Goal: Task Accomplishment & Management: Use online tool/utility

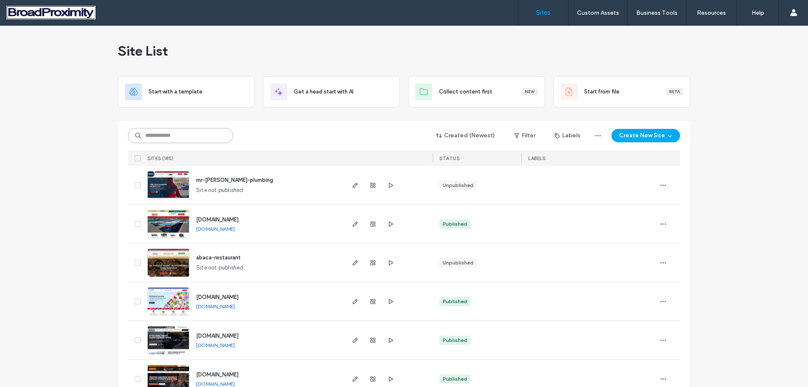
click at [192, 134] on input at bounding box center [180, 135] width 105 height 15
paste input "**********"
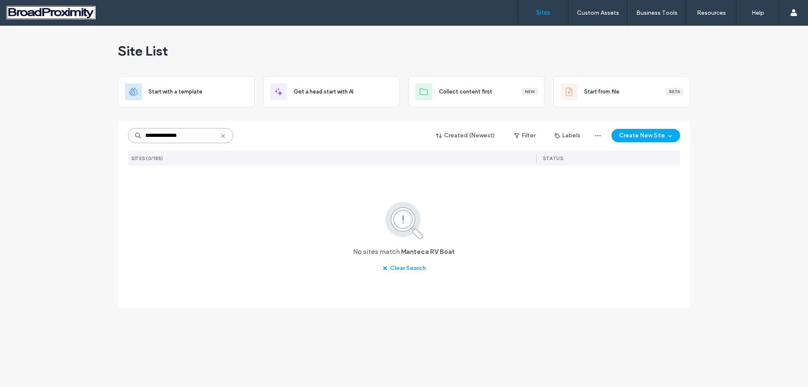
drag, startPoint x: 162, startPoint y: 134, endPoint x: 242, endPoint y: 136, distance: 80.4
click at [242, 136] on div "**********" at bounding box center [404, 135] width 552 height 16
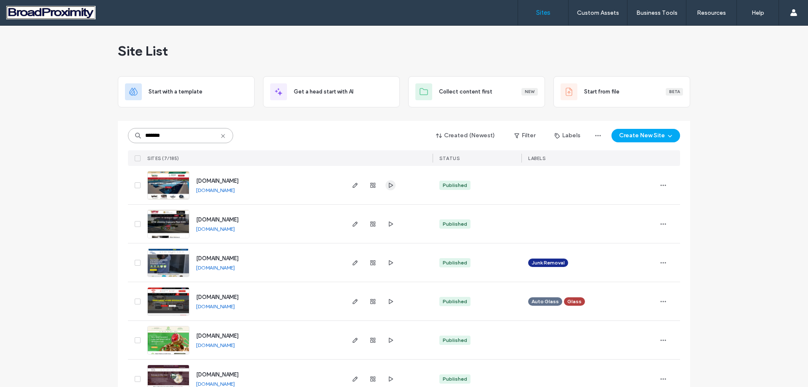
type input "*******"
click at [387, 185] on icon "button" at bounding box center [390, 185] width 7 height 7
click at [658, 136] on button "Create New Site" at bounding box center [645, 135] width 69 height 13
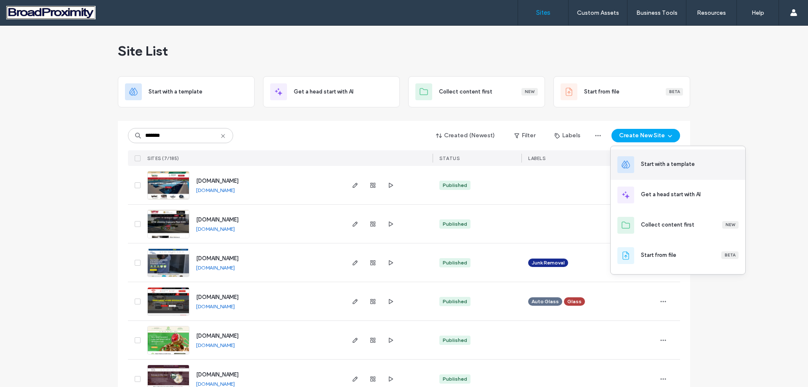
click at [666, 159] on div "Start with a template" at bounding box center [677, 164] width 135 height 30
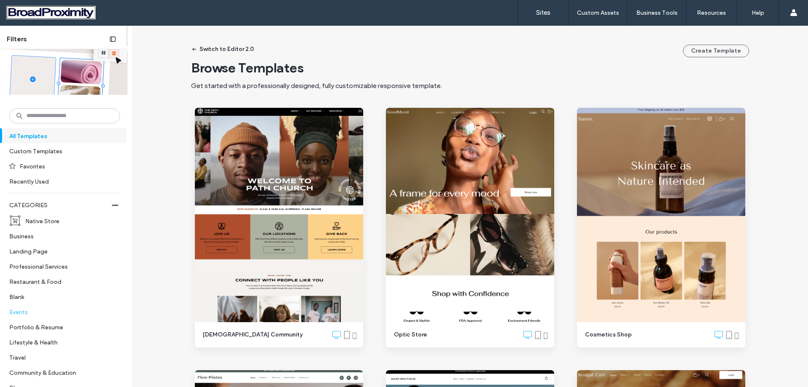
scroll to position [42, 0]
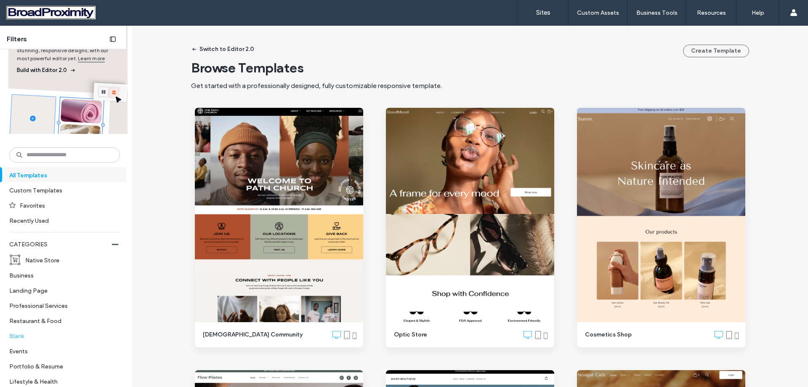
click at [24, 336] on label "Blank" at bounding box center [60, 335] width 103 height 15
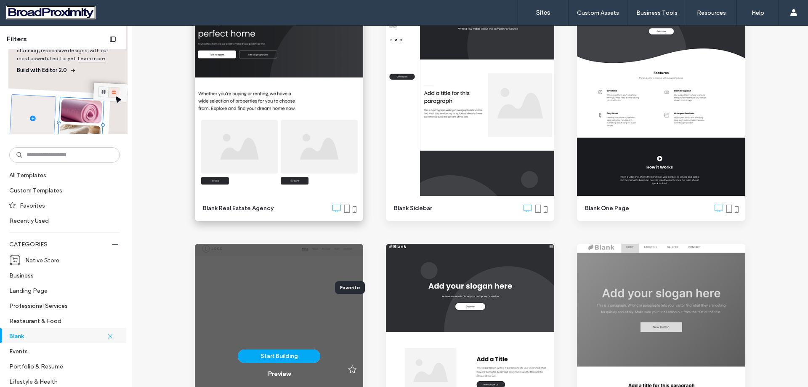
scroll to position [0, 0]
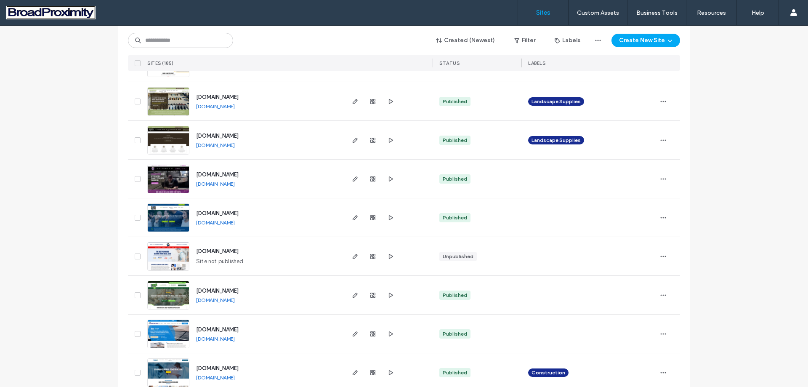
scroll to position [2712, 0]
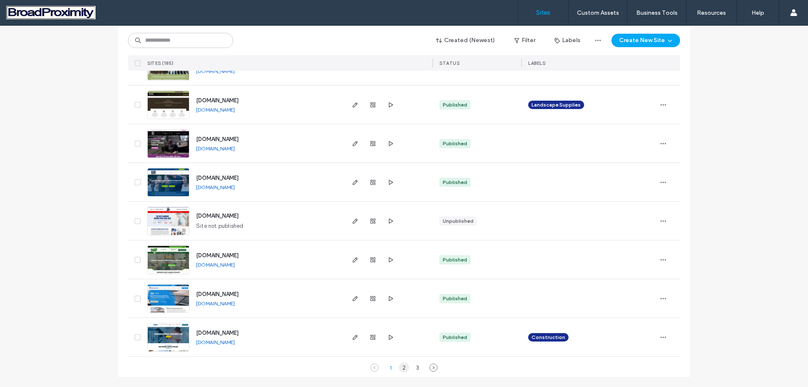
click at [400, 370] on div "2" at bounding box center [404, 367] width 10 height 10
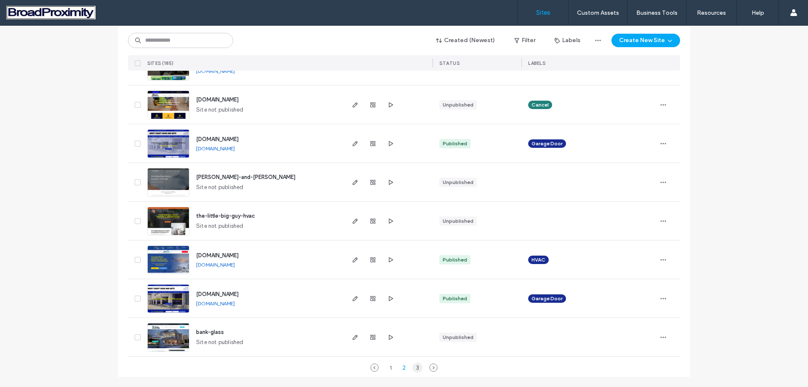
click at [414, 368] on div "3" at bounding box center [417, 367] width 10 height 10
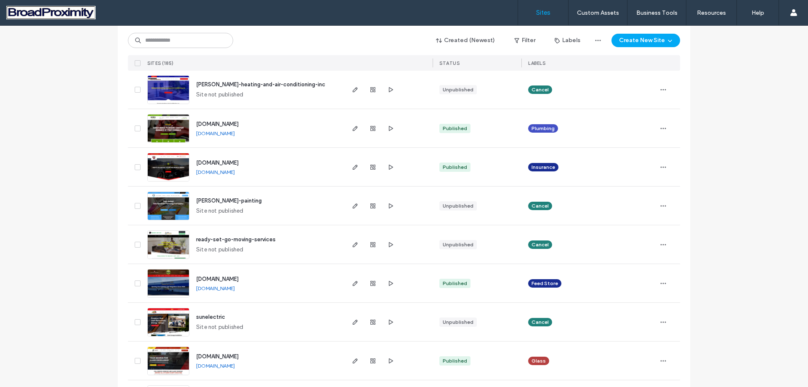
scroll to position [659, 0]
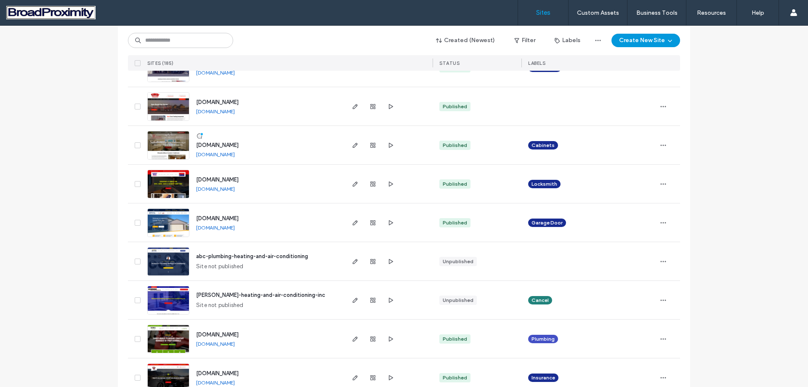
click at [667, 41] on icon "button" at bounding box center [669, 40] width 7 height 7
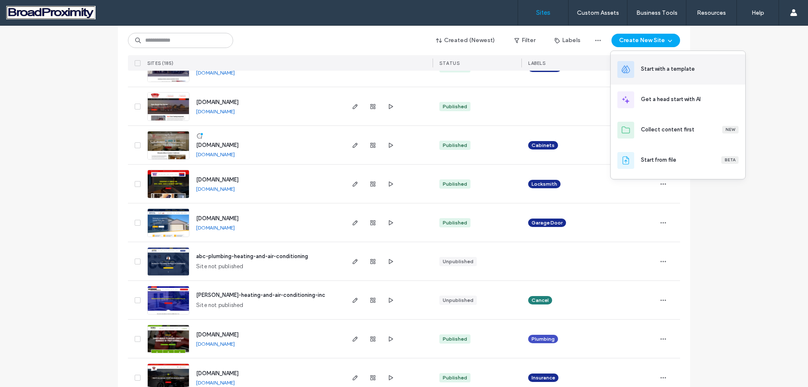
click at [682, 66] on div "Start with a template" at bounding box center [668, 69] width 54 height 8
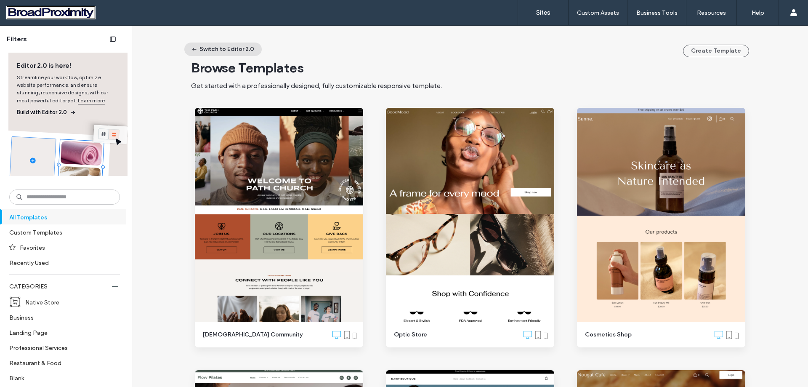
click at [207, 45] on button "Switch to Editor 2.0" at bounding box center [222, 48] width 77 height 13
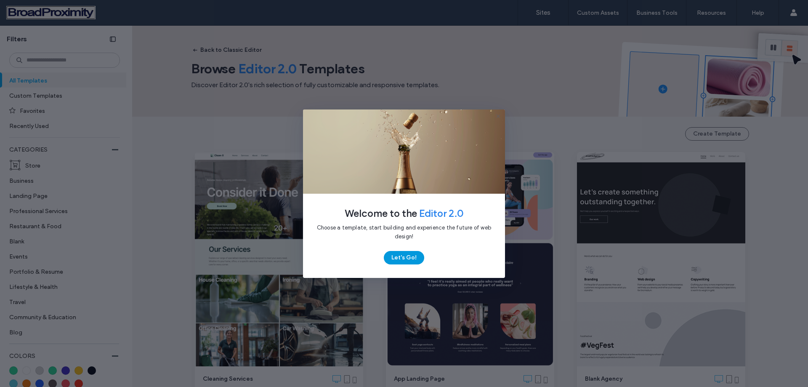
click at [409, 257] on button "Let's Go!" at bounding box center [404, 257] width 40 height 13
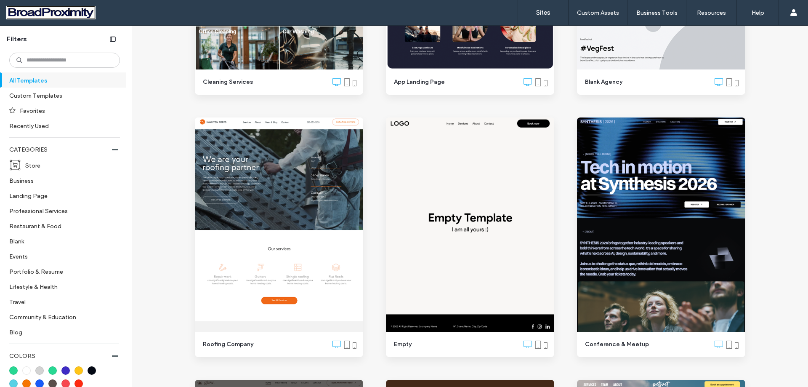
scroll to position [379, 0]
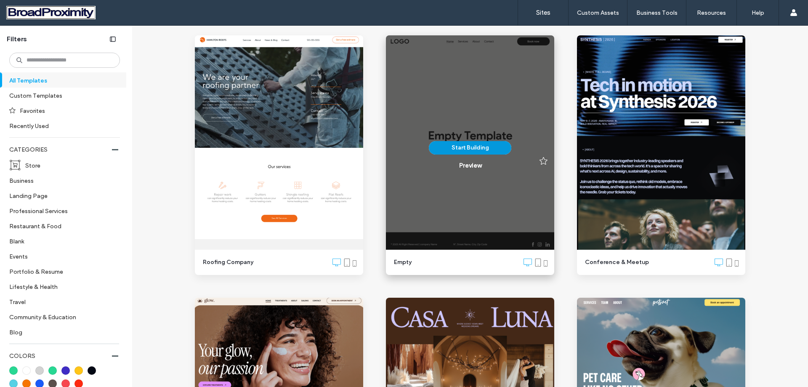
click at [470, 149] on button "Start Building" at bounding box center [470, 147] width 82 height 13
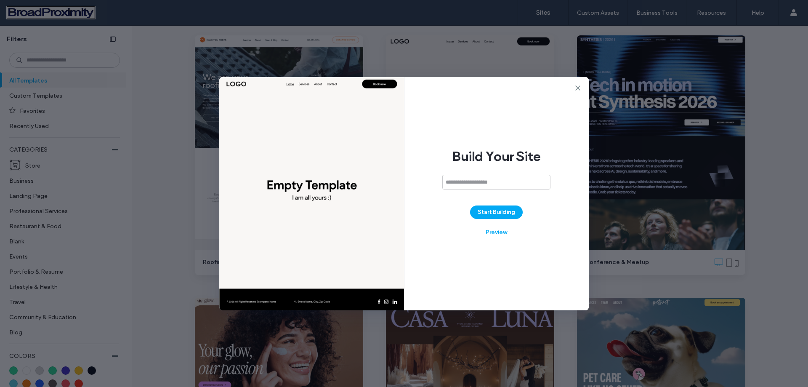
click at [477, 185] on input at bounding box center [496, 182] width 108 height 15
drag, startPoint x: 503, startPoint y: 181, endPoint x: 506, endPoint y: 179, distance: 4.3
click at [506, 179] on input "**********" at bounding box center [496, 182] width 108 height 15
type input "**********"
click at [490, 216] on button "Start Building" at bounding box center [496, 211] width 53 height 13
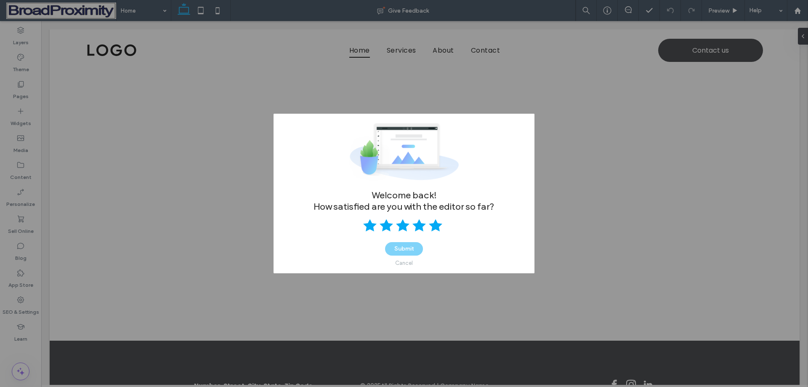
click at [434, 226] on use at bounding box center [435, 225] width 13 height 12
click at [393, 249] on button "Submit" at bounding box center [404, 248] width 38 height 13
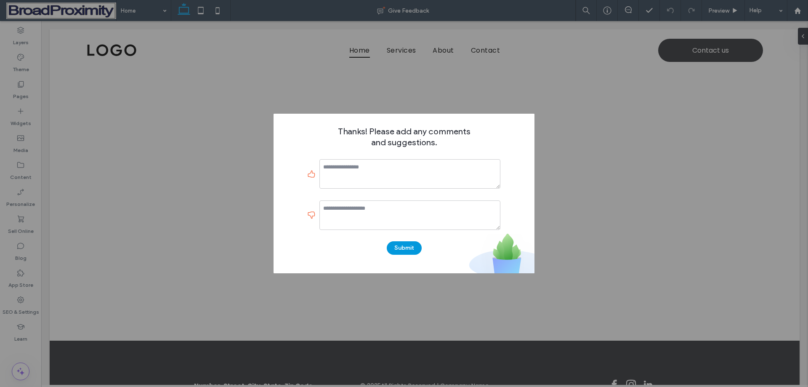
click at [402, 246] on button "Submit" at bounding box center [404, 247] width 35 height 13
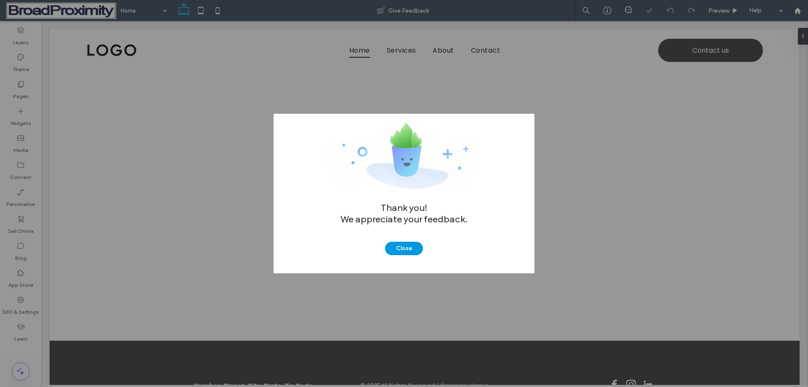
click at [403, 245] on button "Close" at bounding box center [404, 247] width 38 height 13
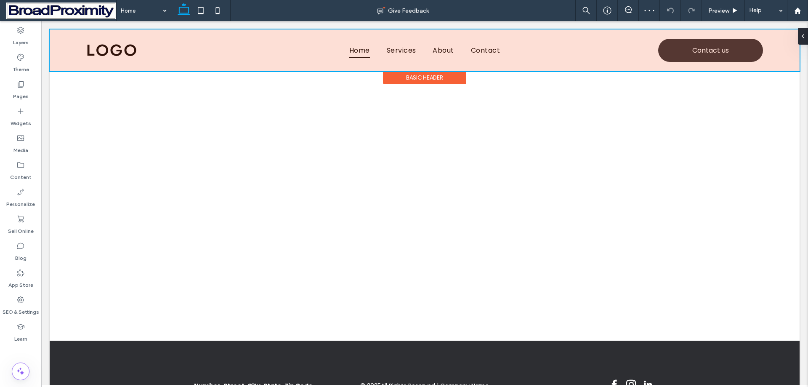
click at [409, 80] on div "Basic Header" at bounding box center [424, 77] width 83 height 13
